Goal: Task Accomplishment & Management: Manage account settings

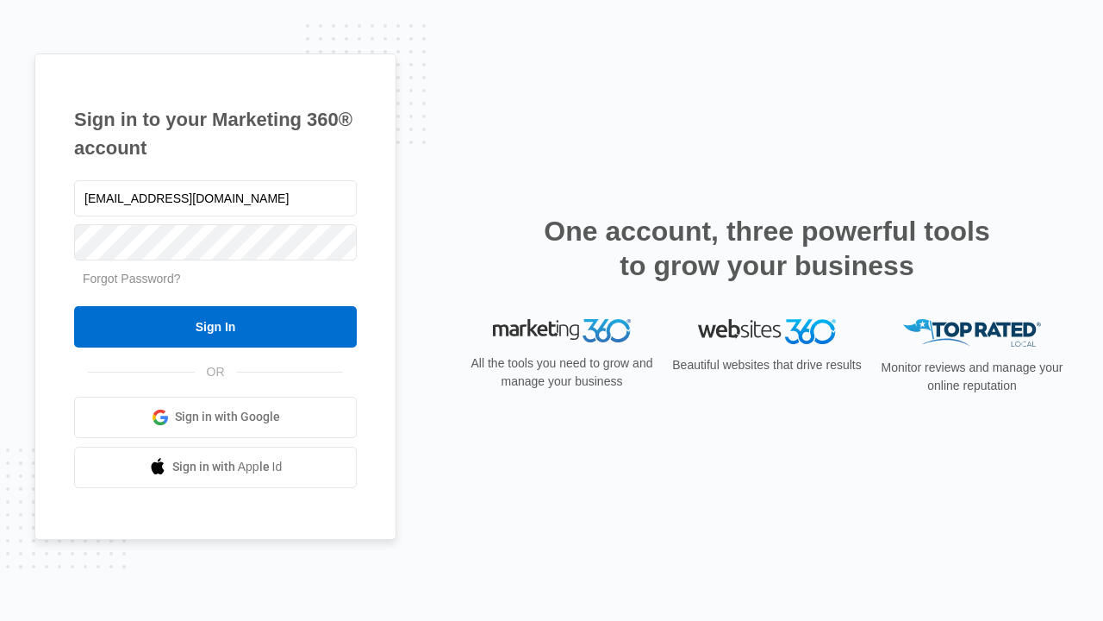
type input "[EMAIL_ADDRESS][DOMAIN_NAME]"
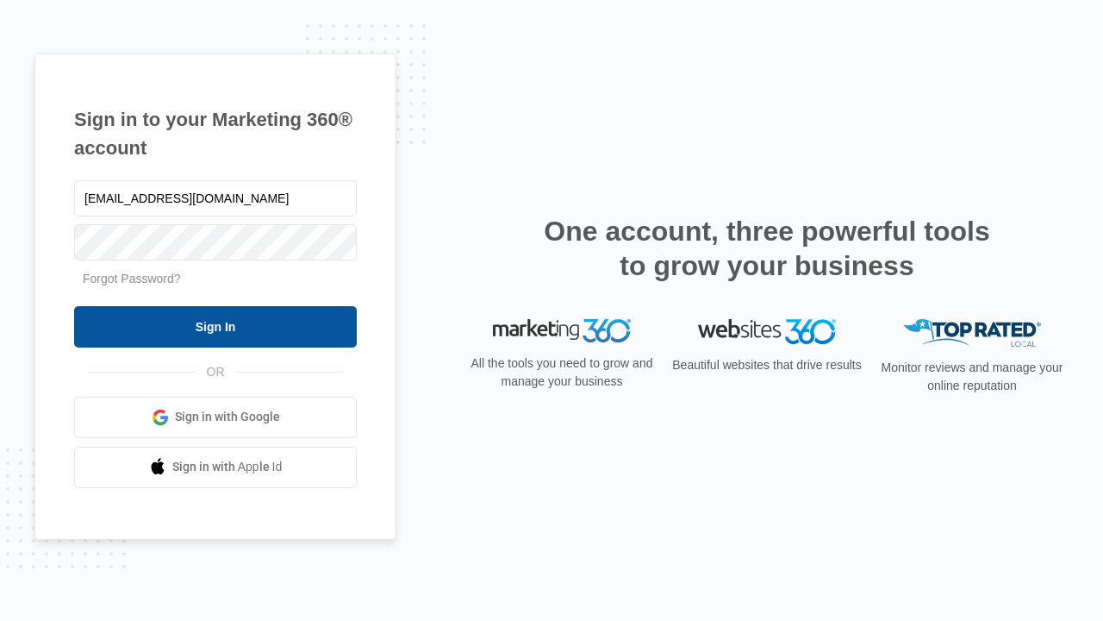
click at [215, 326] on input "Sign In" at bounding box center [215, 326] width 283 height 41
